Goal: Task Accomplishment & Management: Manage account settings

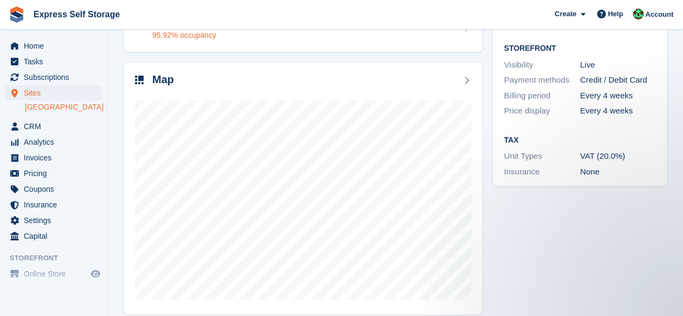
scroll to position [144, 0]
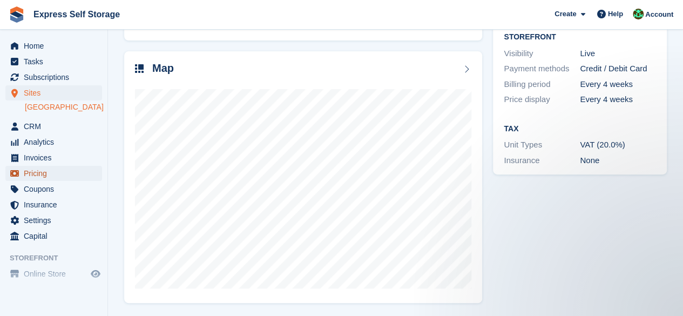
click at [38, 172] on span "Pricing" at bounding box center [56, 173] width 65 height 15
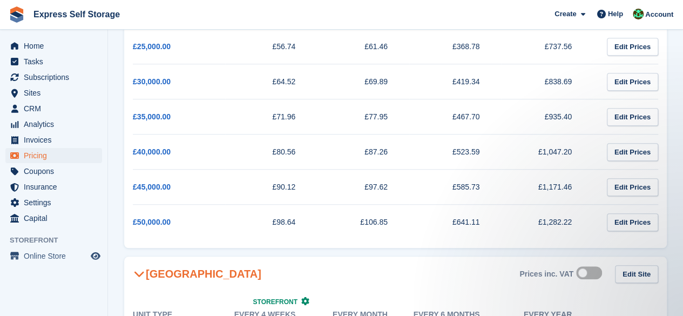
scroll to position [378, 0]
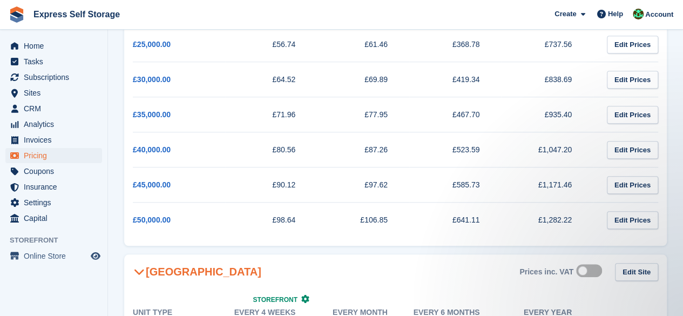
drag, startPoint x: 307, startPoint y: 148, endPoint x: 257, endPoint y: 148, distance: 49.1
click at [257, 148] on td "£80.56" at bounding box center [271, 149] width 92 height 35
copy td "£80.56"
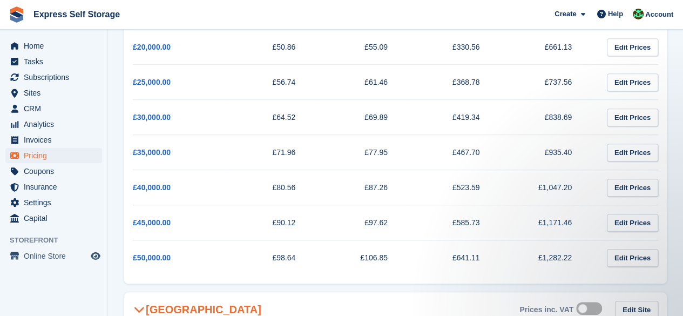
scroll to position [324, 0]
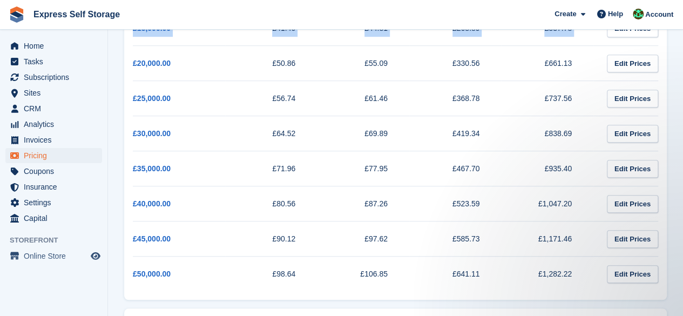
drag, startPoint x: 130, startPoint y: 60, endPoint x: 134, endPoint y: 71, distance: 11.9
click at [134, 71] on div "Cover Level Every 4 weeks Every month Every 6 months Every year £1,000.00 £15.0…" at bounding box center [395, 50] width 542 height 499
click at [200, 51] on td "£20,000.00" at bounding box center [179, 63] width 92 height 35
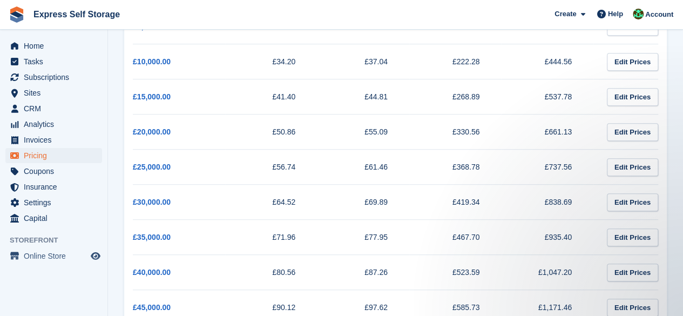
scroll to position [270, 0]
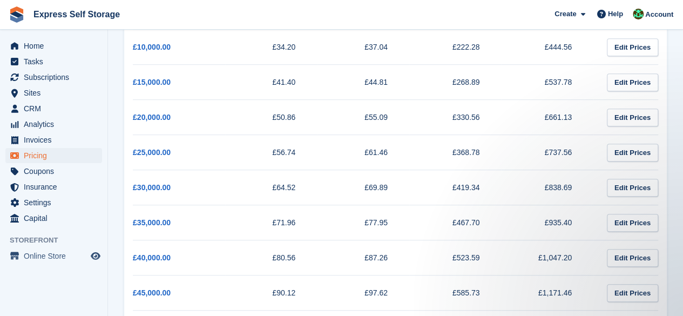
drag, startPoint x: 127, startPoint y: 77, endPoint x: 298, endPoint y: 64, distance: 171.6
click at [298, 64] on div "Cover Level Every 4 weeks Every month Every 6 months Every year £1,000.00 £15.0…" at bounding box center [395, 104] width 542 height 499
click at [311, 89] on td "£41.40" at bounding box center [271, 82] width 92 height 35
drag, startPoint x: 311, startPoint y: 85, endPoint x: 138, endPoint y: 92, distance: 173.4
click at [138, 92] on tr "£15,000.00 £41.40 £44.81 £268.89 £537.78 Edit Prices" at bounding box center [395, 82] width 525 height 35
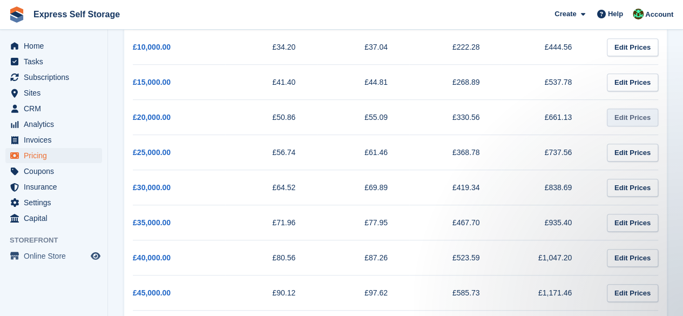
click at [639, 110] on link "Edit Prices" at bounding box center [632, 117] width 51 height 18
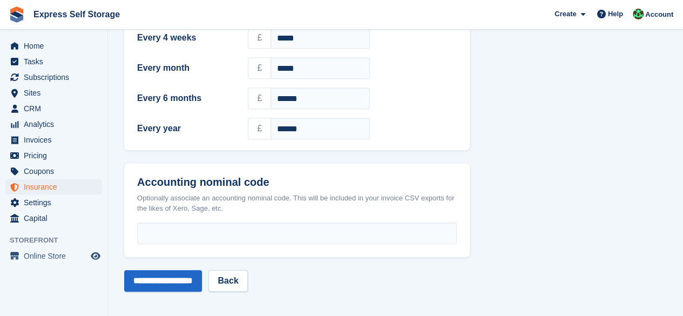
scroll to position [4, 0]
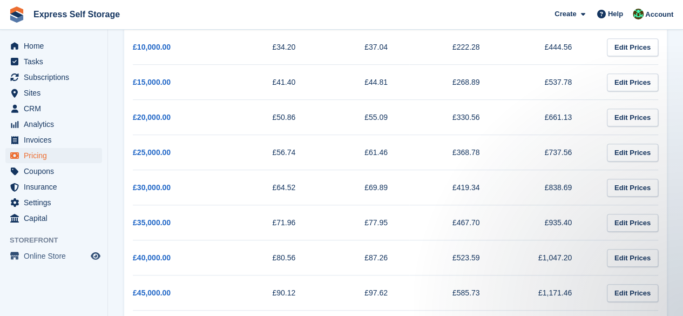
scroll to position [324, 0]
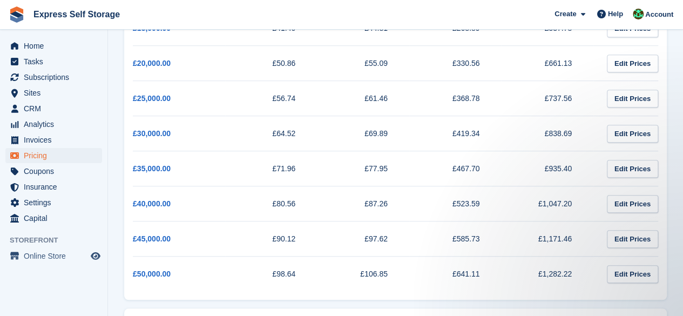
drag, startPoint x: 300, startPoint y: 233, endPoint x: 274, endPoint y: 243, distance: 28.6
click at [274, 243] on td "£90.12" at bounding box center [271, 238] width 92 height 35
drag, startPoint x: 284, startPoint y: 237, endPoint x: 211, endPoint y: 169, distance: 100.1
click at [203, 169] on td "£35,000.00" at bounding box center [179, 168] width 92 height 35
drag, startPoint x: 321, startPoint y: 207, endPoint x: 202, endPoint y: 200, distance: 118.4
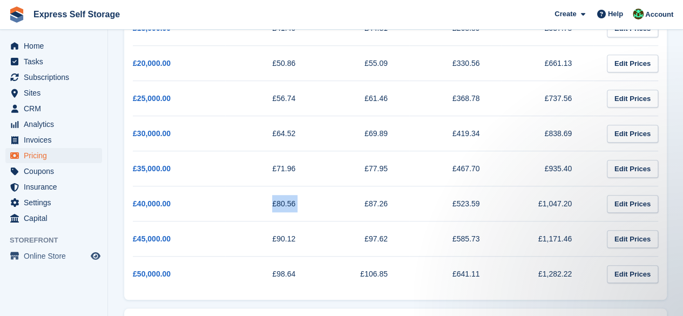
click at [201, 201] on tr "£40,000.00 £80.56 £87.26 £523.59 £1,047.20 Edit Prices" at bounding box center [395, 203] width 525 height 35
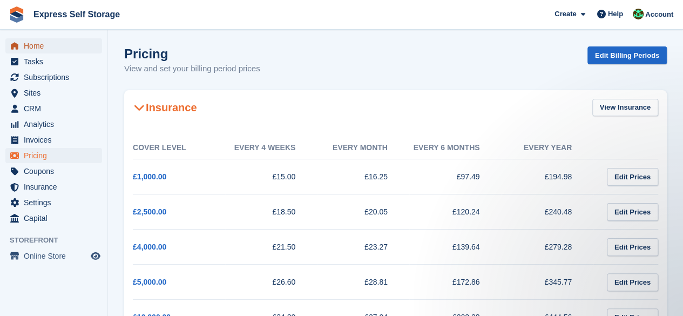
click at [40, 47] on span "Home" at bounding box center [56, 45] width 65 height 15
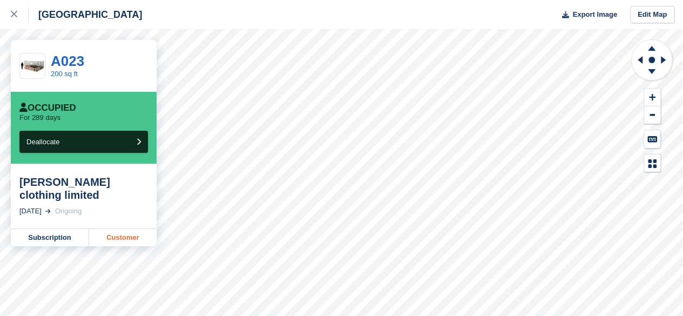
click at [130, 229] on link "Customer" at bounding box center [122, 237] width 67 height 17
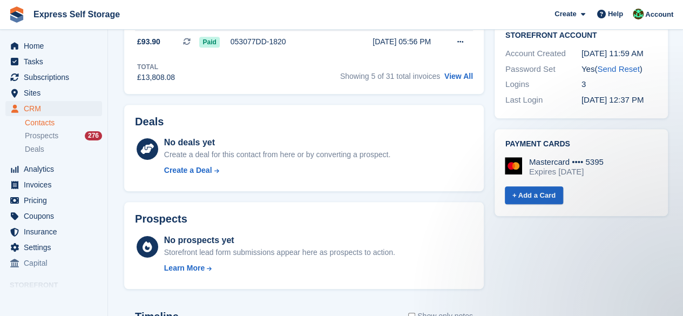
scroll to position [108, 0]
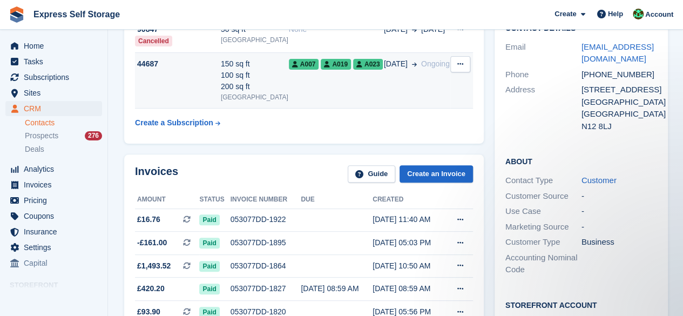
click at [300, 94] on td "A007 A019 A023" at bounding box center [336, 81] width 95 height 56
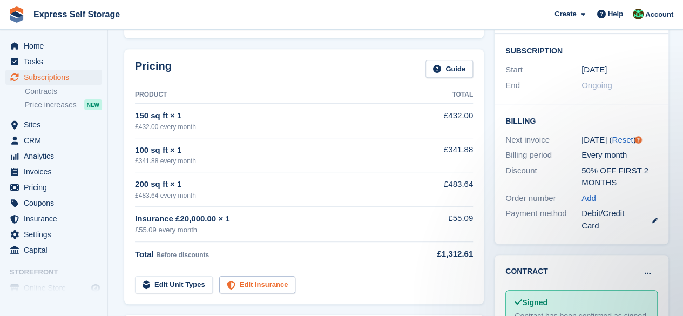
click at [264, 286] on link "Edit Insurance" at bounding box center [257, 285] width 77 height 18
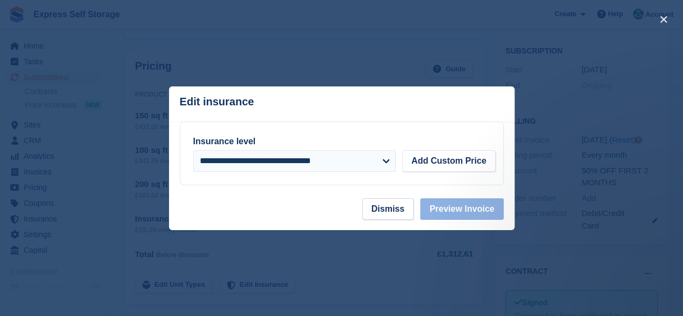
click at [386, 149] on div "**********" at bounding box center [341, 153] width 297 height 37
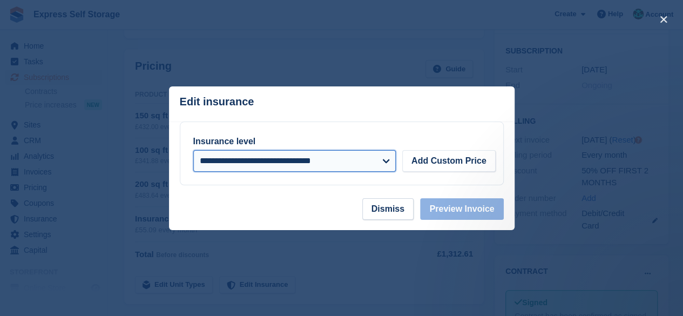
click at [379, 167] on select "**********" at bounding box center [294, 161] width 202 height 22
click at [340, 166] on select "**********" at bounding box center [294, 161] width 202 height 22
select select "*****"
click at [193, 150] on select "**********" at bounding box center [294, 161] width 202 height 22
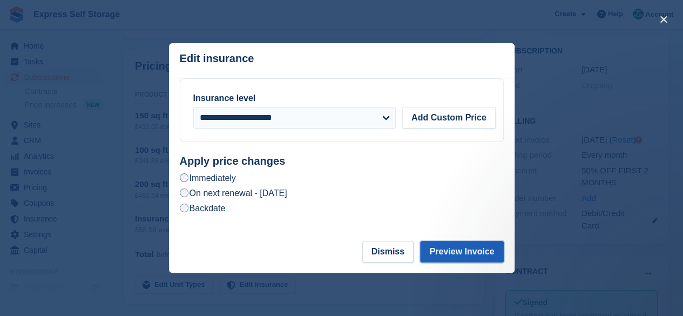
click at [460, 243] on button "Preview Invoice" at bounding box center [461, 252] width 83 height 22
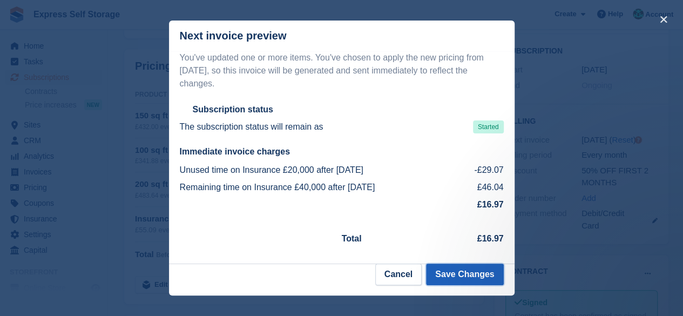
click at [474, 265] on button "Save Changes" at bounding box center [464, 274] width 77 height 22
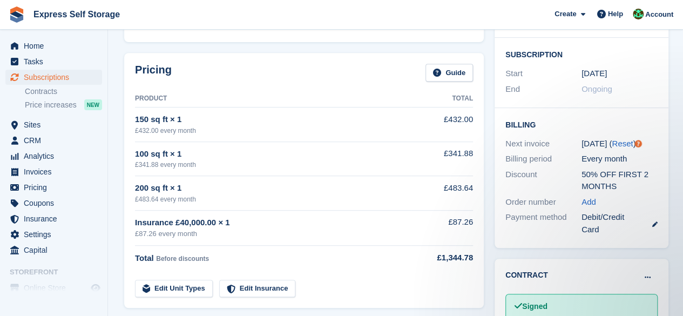
scroll to position [324, 0]
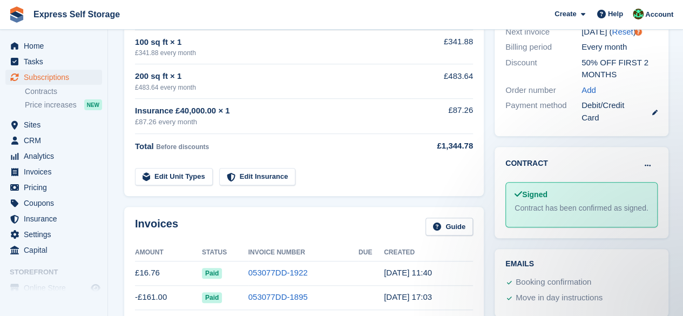
click at [44, 35] on div "Home Tasks Subscriptions Subscriptions Subscriptions Contracts Price increases …" at bounding box center [53, 146] width 107 height 224
click at [46, 40] on span "Home" at bounding box center [56, 45] width 65 height 15
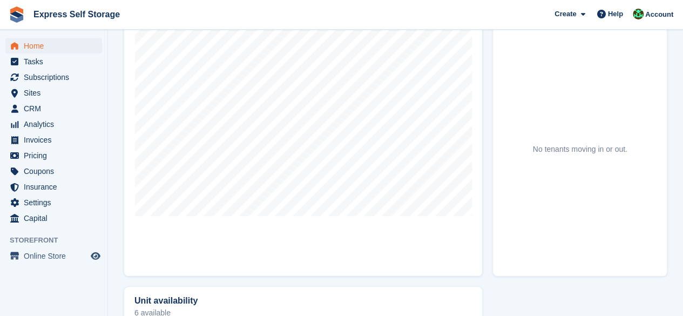
scroll to position [381, 0]
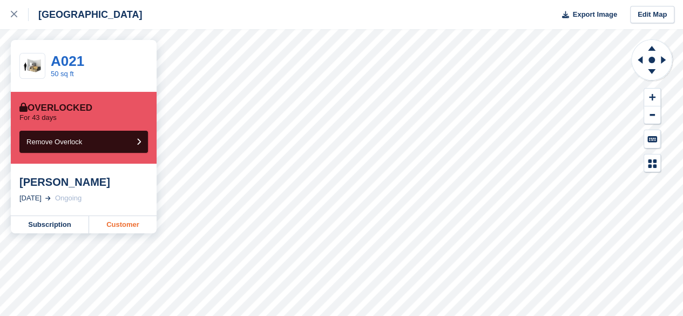
click at [134, 231] on link "Customer" at bounding box center [122, 224] width 67 height 17
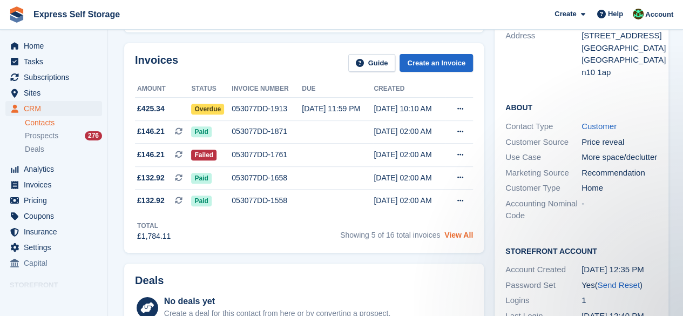
click at [456, 234] on link "View All" at bounding box center [458, 234] width 29 height 9
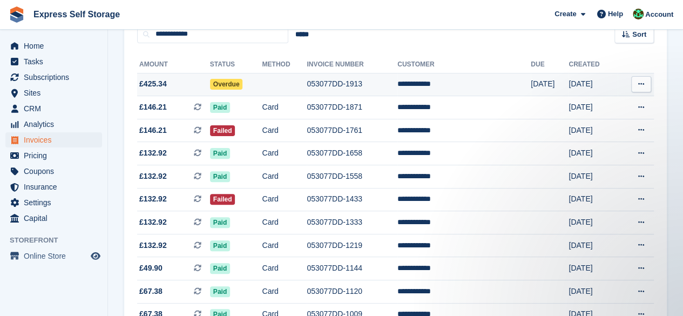
click at [178, 91] on td "£425.34" at bounding box center [173, 84] width 73 height 23
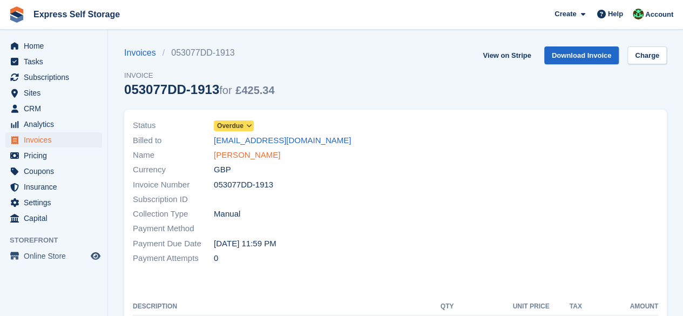
click at [232, 157] on link "[PERSON_NAME]" at bounding box center [247, 155] width 66 height 12
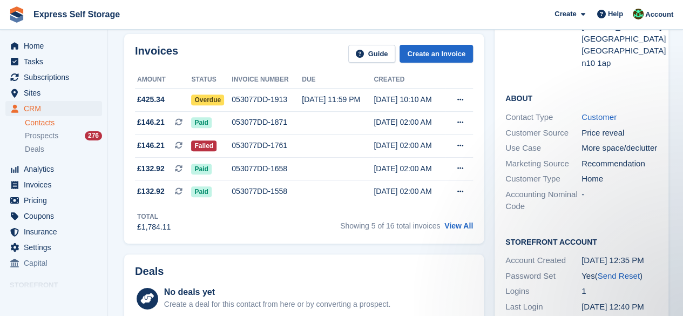
scroll to position [162, 0]
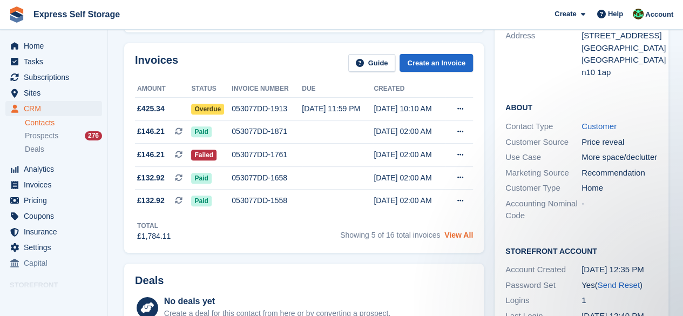
click at [460, 234] on link "View All" at bounding box center [458, 234] width 29 height 9
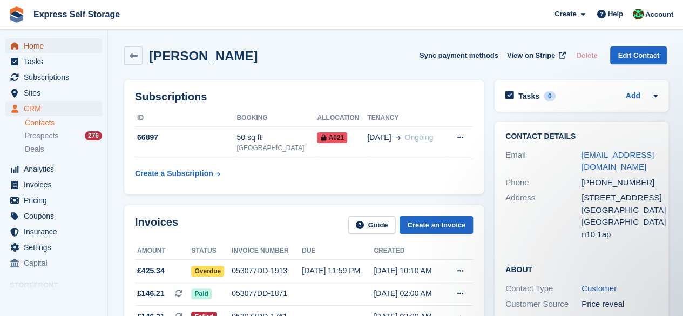
click at [40, 46] on span "Home" at bounding box center [56, 45] width 65 height 15
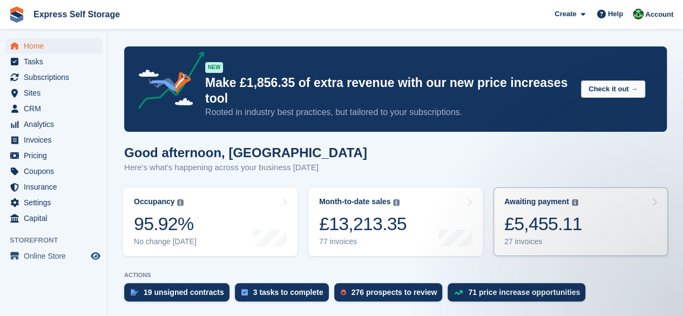
click at [525, 227] on div "£5,455.11" at bounding box center [543, 224] width 78 height 22
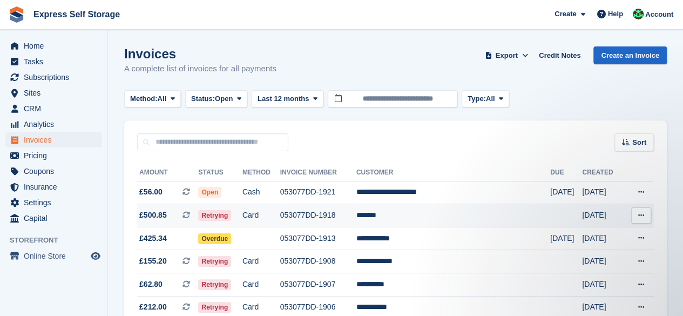
click at [198, 208] on td "£500.85 This is a recurring subscription invoice." at bounding box center [167, 215] width 61 height 23
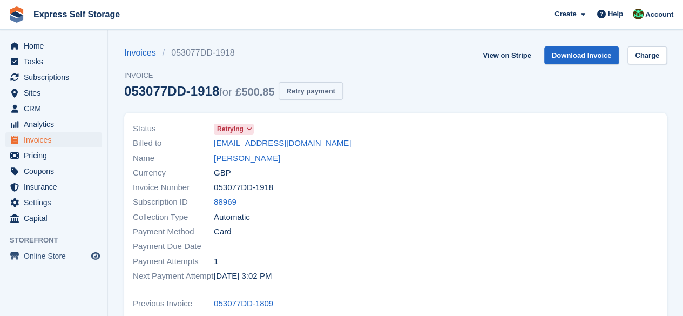
click at [300, 90] on button "Retry payment" at bounding box center [311, 91] width 64 height 18
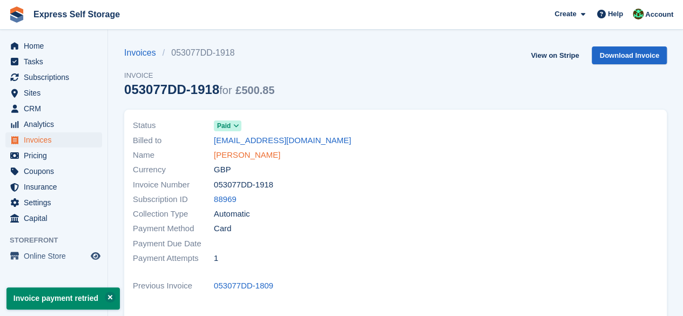
click at [223, 155] on link "Yang Wu" at bounding box center [247, 155] width 66 height 12
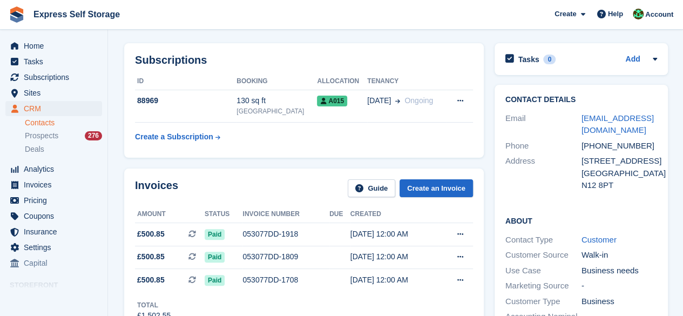
scroll to position [54, 0]
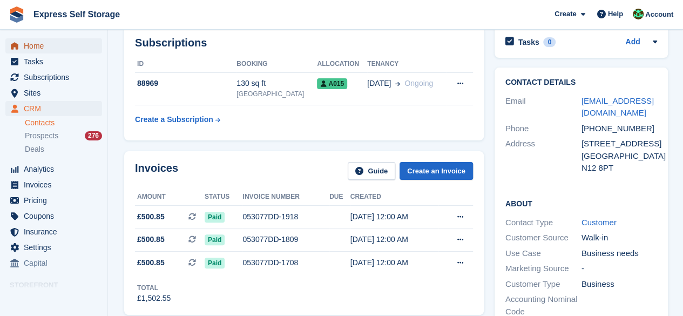
click at [77, 46] on span "Home" at bounding box center [56, 45] width 65 height 15
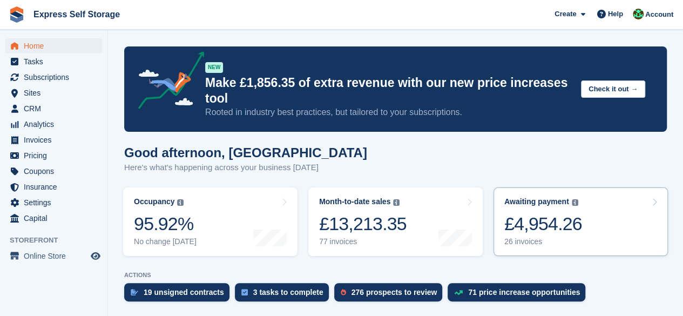
click at [527, 226] on div "£4,954.26" at bounding box center [543, 224] width 78 height 22
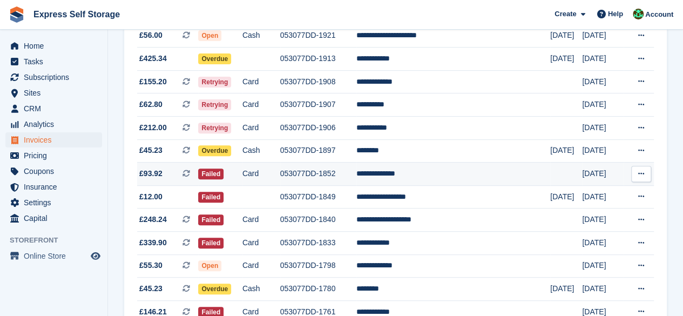
scroll to position [54, 0]
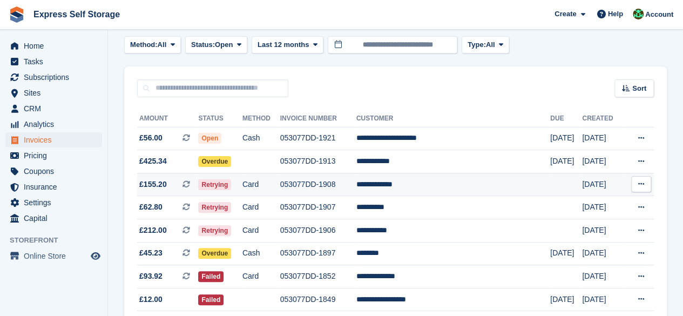
click at [350, 185] on td "053077DD-1908" at bounding box center [318, 184] width 76 height 23
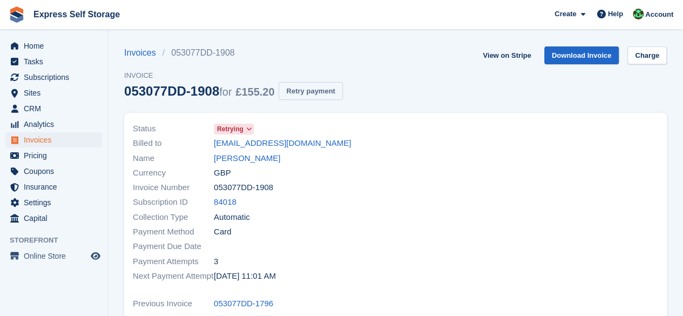
click at [295, 86] on button "Retry payment" at bounding box center [311, 91] width 64 height 18
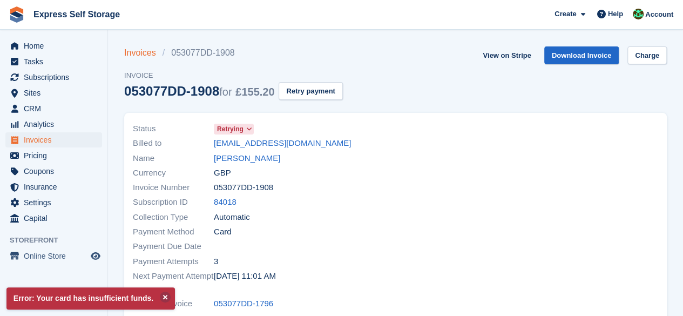
click at [127, 47] on link "Invoices" at bounding box center [143, 52] width 38 height 13
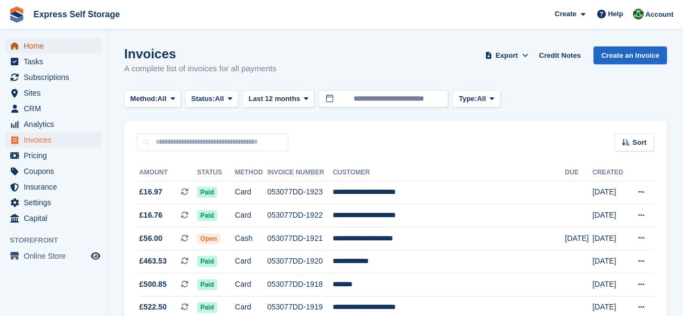
click at [62, 49] on span "Home" at bounding box center [56, 45] width 65 height 15
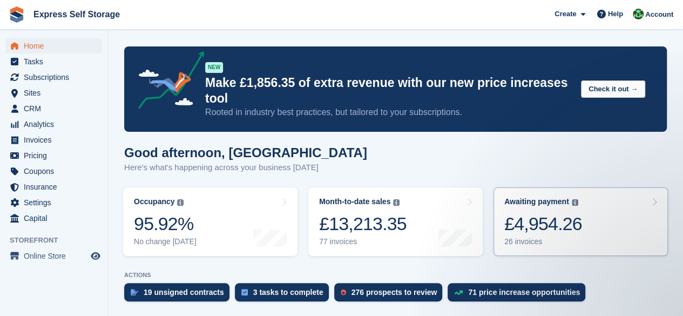
click at [538, 237] on div "26 invoices" at bounding box center [543, 241] width 78 height 9
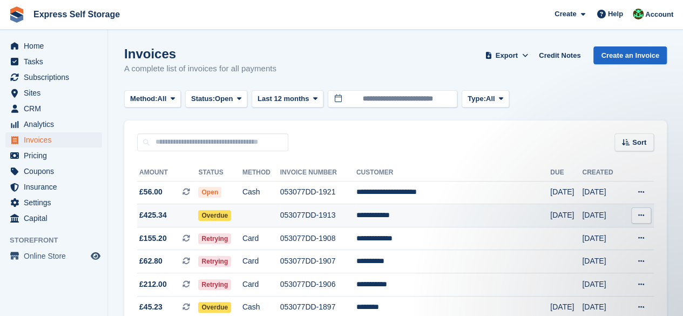
click at [168, 218] on span "£425.34" at bounding box center [167, 214] width 61 height 11
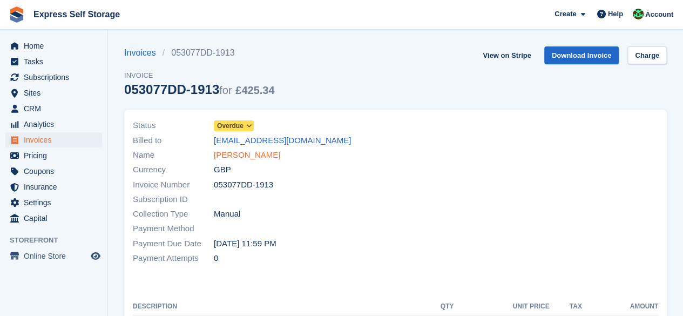
click at [248, 151] on link "[PERSON_NAME]" at bounding box center [247, 155] width 66 height 12
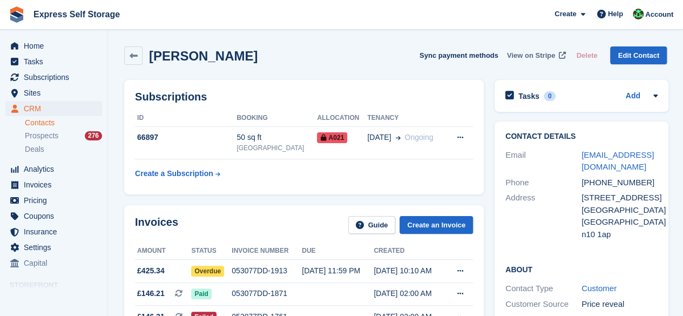
click at [539, 50] on span "View on Stripe" at bounding box center [531, 55] width 48 height 11
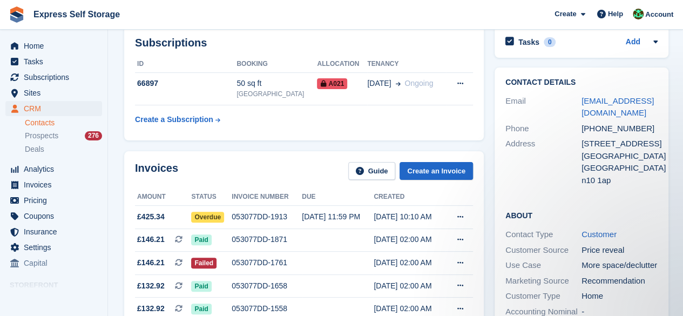
scroll to position [162, 0]
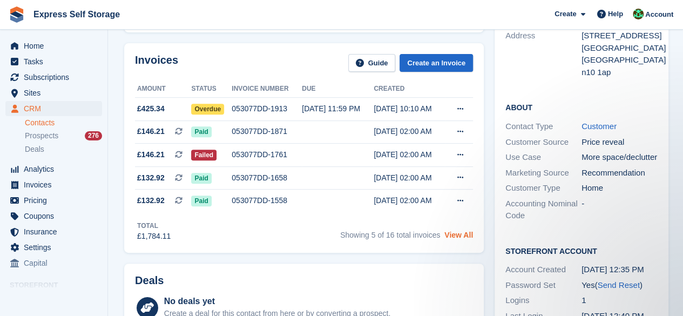
click at [459, 234] on link "View All" at bounding box center [458, 234] width 29 height 9
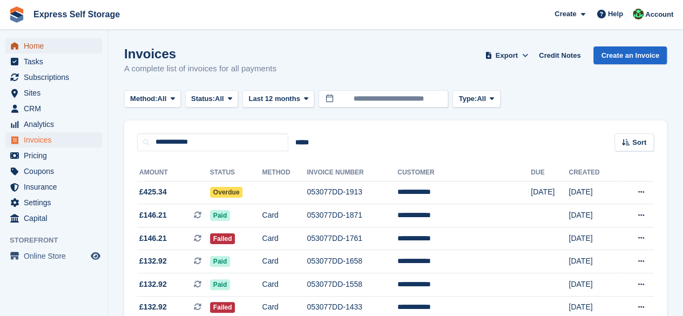
click at [50, 43] on span "Home" at bounding box center [56, 45] width 65 height 15
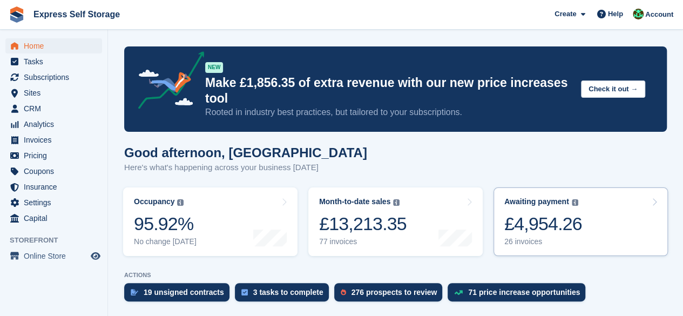
click at [552, 235] on div "£4,954.26" at bounding box center [543, 224] width 78 height 22
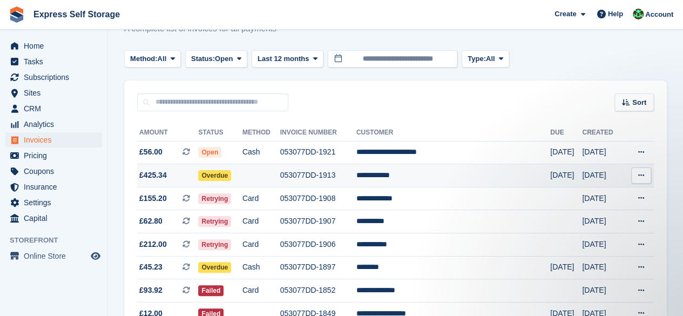
scroll to position [54, 0]
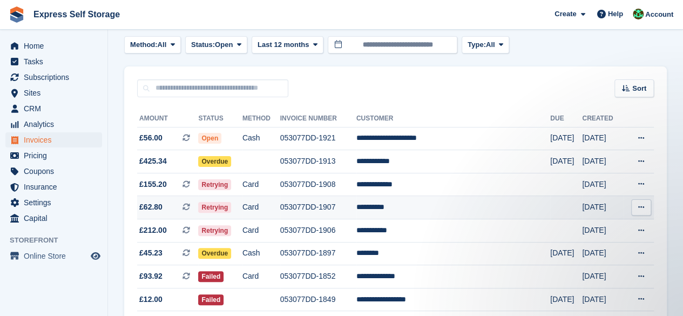
click at [305, 203] on td "053077DD-1907" at bounding box center [318, 207] width 76 height 23
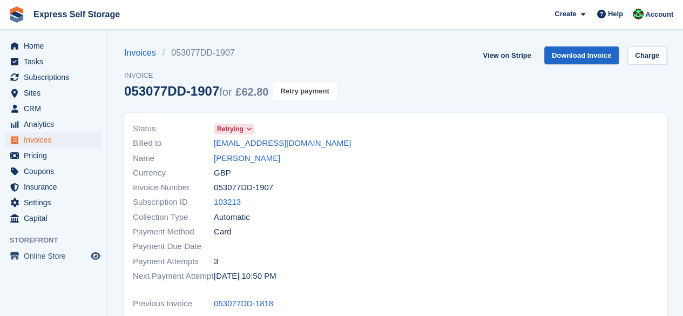
drag, startPoint x: 301, startPoint y: 90, endPoint x: 390, endPoint y: 52, distance: 96.7
click at [301, 90] on button "Retry payment" at bounding box center [305, 91] width 64 height 18
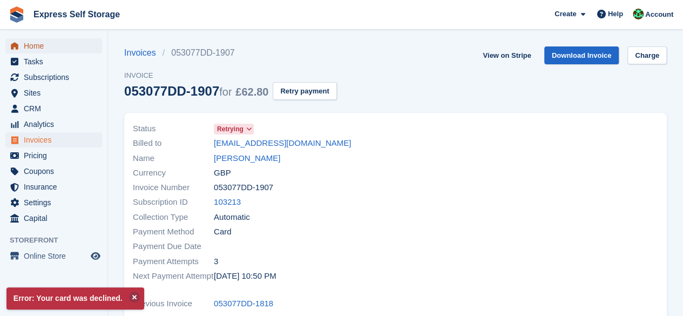
click at [87, 41] on span "Home" at bounding box center [56, 45] width 65 height 15
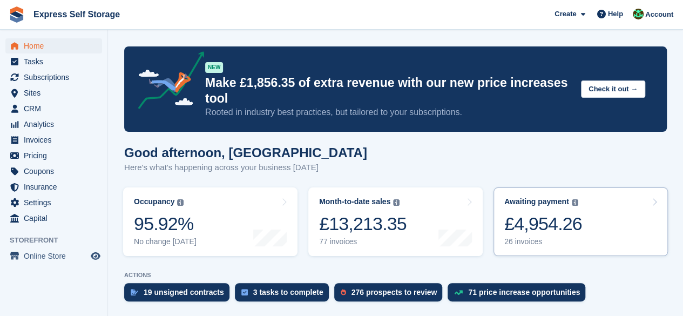
click at [567, 209] on div "Awaiting payment The total outstanding balance on all open invoices. £4,954.26 …" at bounding box center [543, 221] width 78 height 49
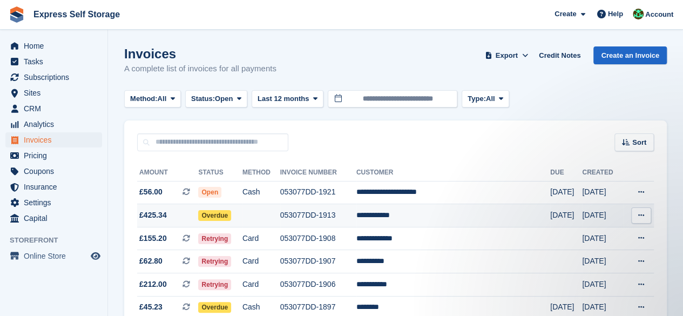
click at [242, 217] on td "Overdue" at bounding box center [220, 215] width 44 height 23
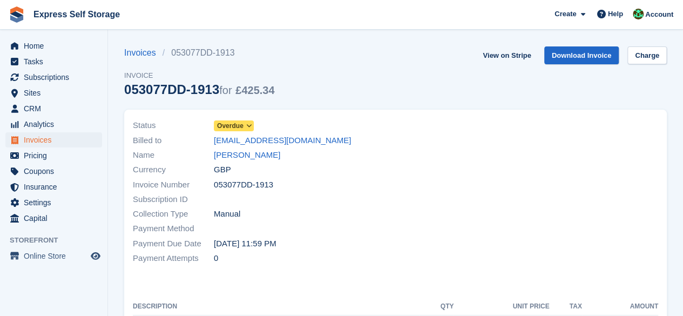
click at [250, 124] on icon at bounding box center [249, 126] width 6 height 6
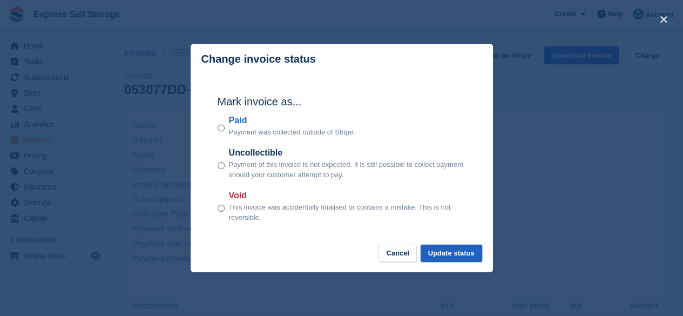
click at [440, 248] on button "Update status" at bounding box center [451, 254] width 62 height 18
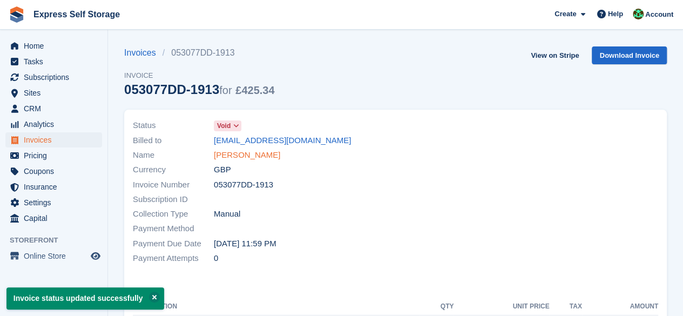
click at [248, 158] on link "Angel Thomas" at bounding box center [247, 155] width 66 height 12
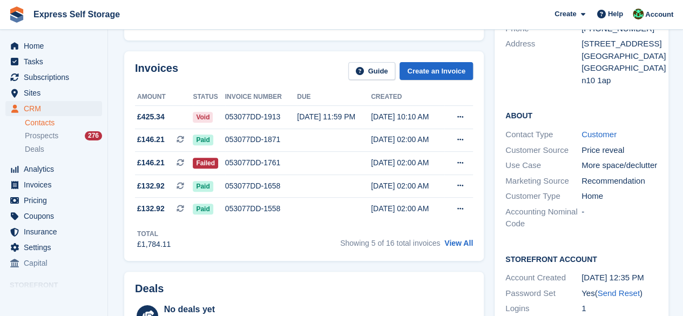
scroll to position [162, 0]
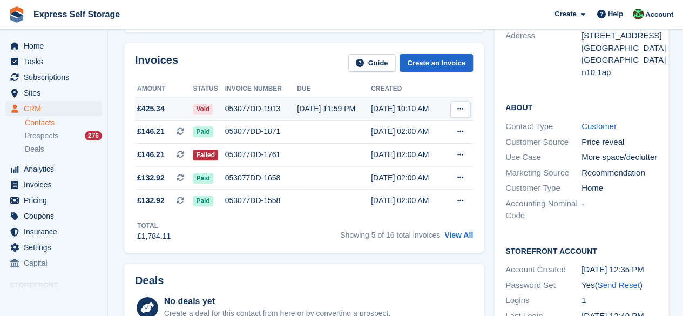
click at [461, 106] on icon at bounding box center [460, 108] width 6 height 7
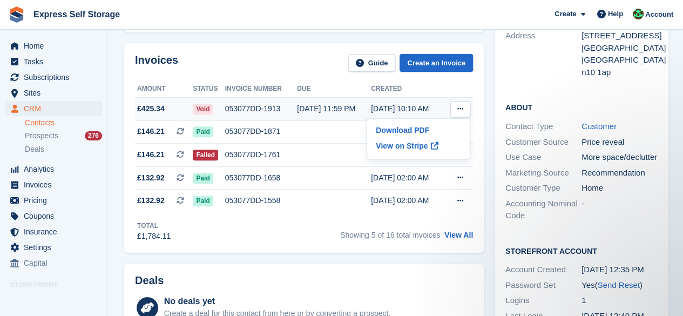
scroll to position [0, 0]
click at [275, 247] on div "Invoices Guide Create an Invoice Amount Status Invoice number Due Created £425.…" at bounding box center [303, 147] width 359 height 209
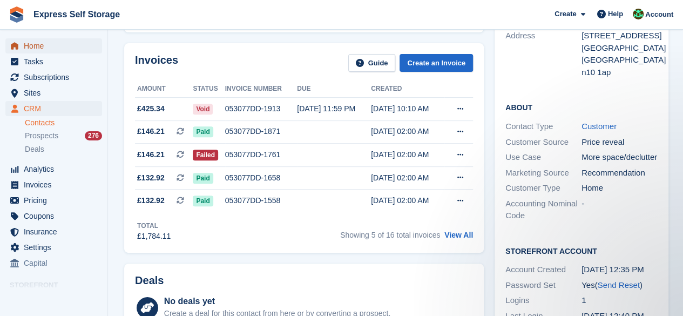
click at [70, 45] on span "Home" at bounding box center [56, 45] width 65 height 15
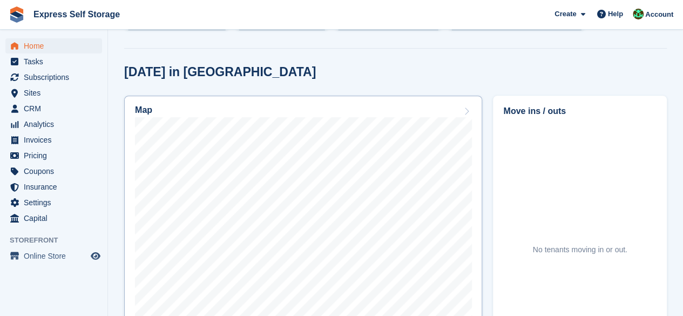
scroll to position [324, 0]
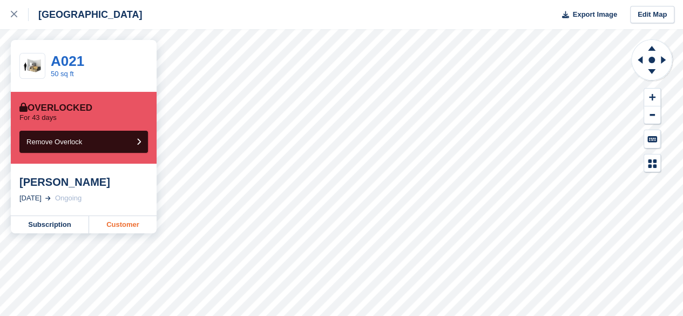
click at [125, 226] on link "Customer" at bounding box center [122, 224] width 67 height 17
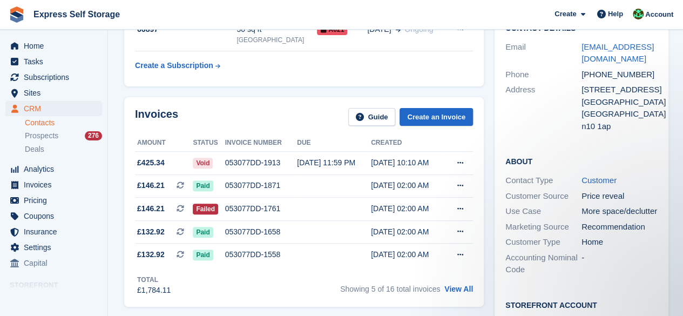
click at [53, 37] on div "Home Tasks Subscriptions Subscriptions Subscriptions Contracts Price increases …" at bounding box center [53, 152] width 107 height 237
click at [51, 44] on span "Home" at bounding box center [56, 45] width 65 height 15
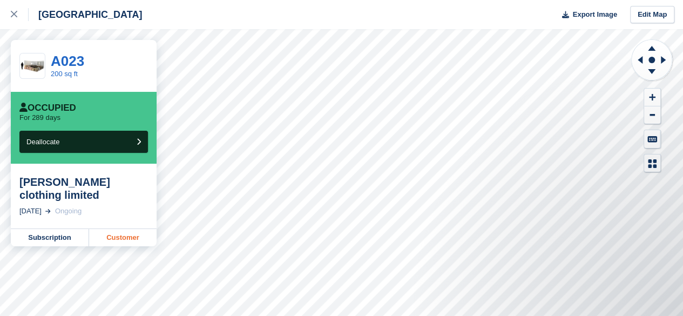
click at [135, 229] on link "Customer" at bounding box center [122, 237] width 67 height 17
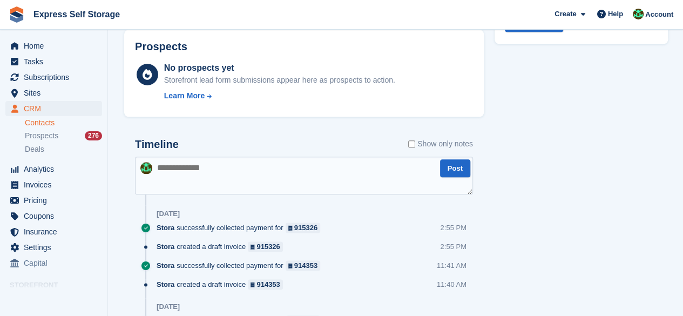
scroll to position [594, 0]
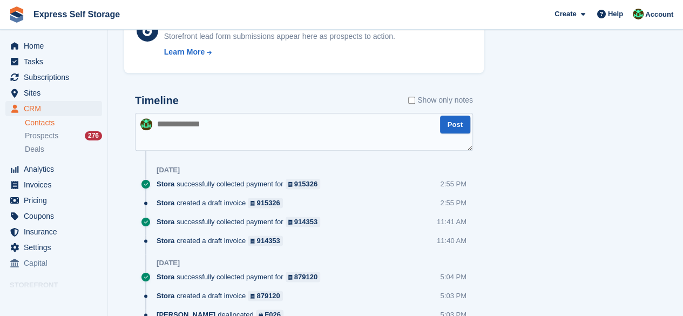
click at [238, 132] on textarea at bounding box center [304, 132] width 338 height 38
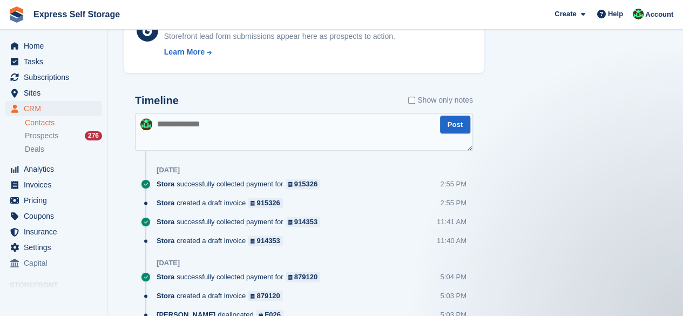
scroll to position [0, 0]
type textarea "**********"
click at [463, 125] on button "Post" at bounding box center [455, 125] width 30 height 18
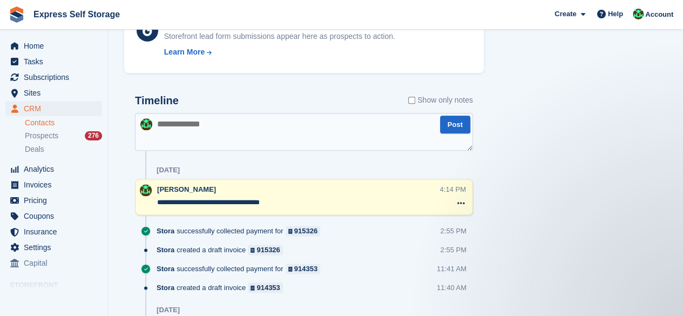
click at [226, 204] on textarea "**********" at bounding box center [298, 202] width 282 height 11
click at [223, 202] on textarea "**********" at bounding box center [298, 202] width 282 height 11
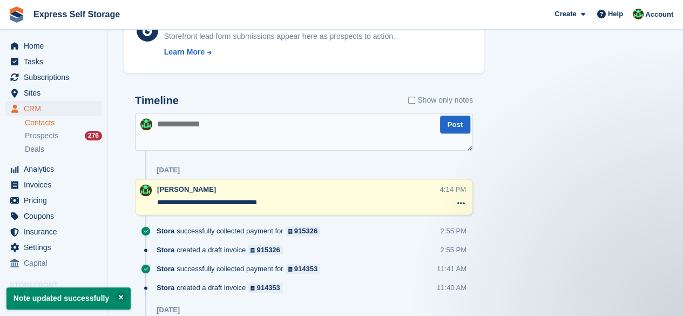
type textarea "**********"
drag, startPoint x: 616, startPoint y: 218, endPoint x: 622, endPoint y: 224, distance: 9.2
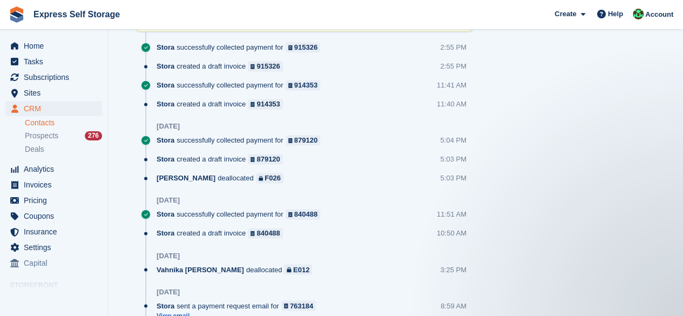
scroll to position [790, 0]
